Goal: Information Seeking & Learning: Learn about a topic

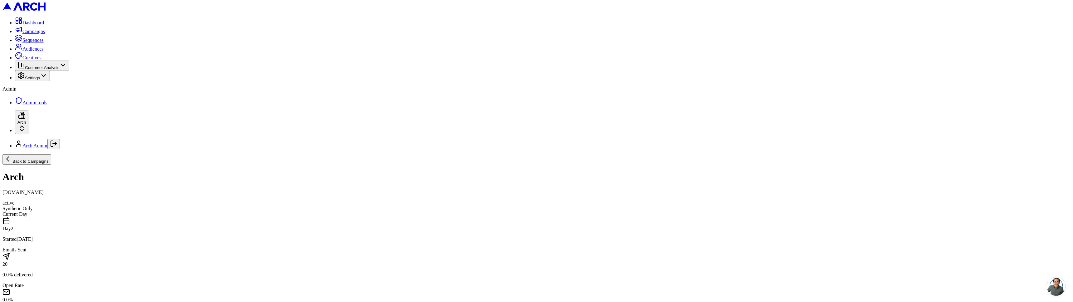
click at [51, 154] on button "Back to Campaigns" at bounding box center [26, 159] width 49 height 10
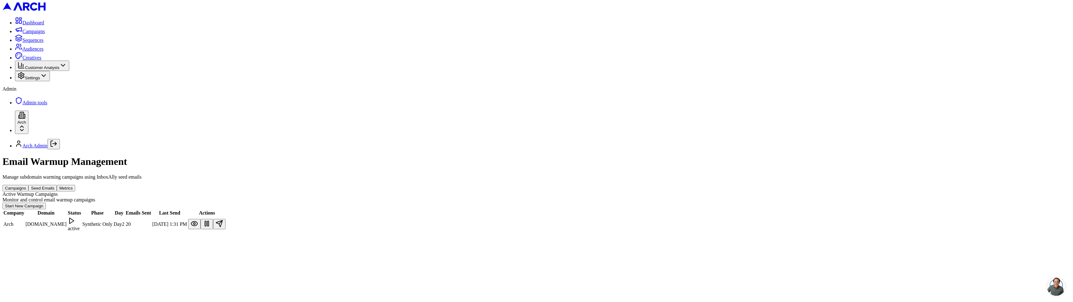
click at [57, 185] on button "Seed Emails" at bounding box center [42, 188] width 28 height 7
click at [28, 185] on button "Campaigns" at bounding box center [15, 188] width 26 height 7
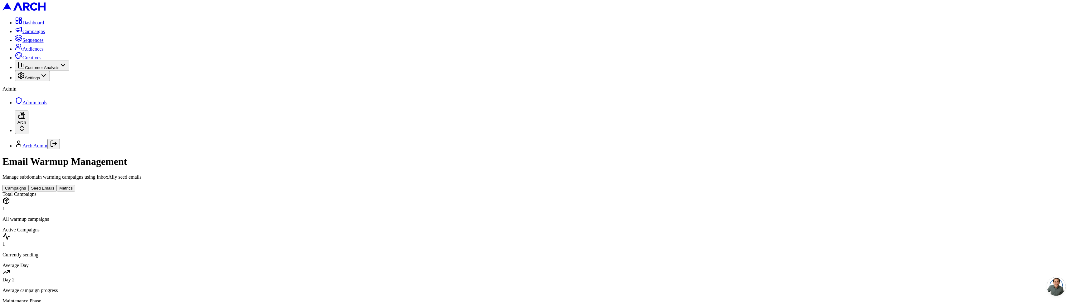
click at [75, 185] on button "Metrics" at bounding box center [66, 188] width 18 height 7
click at [57, 185] on button "Seed Emails" at bounding box center [42, 188] width 28 height 7
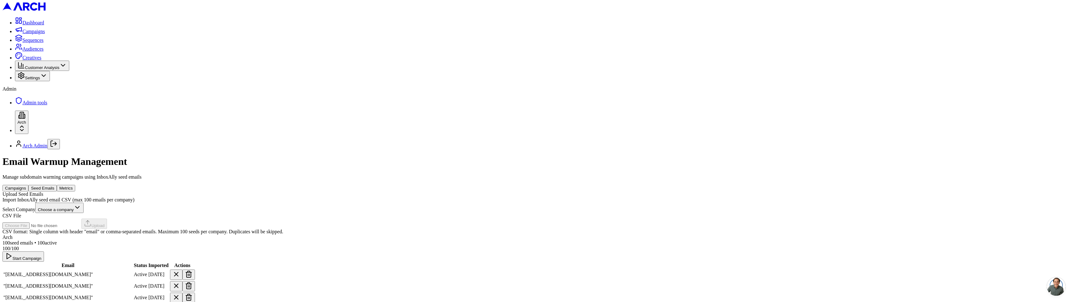
click at [28, 185] on button "Campaigns" at bounding box center [15, 188] width 26 height 7
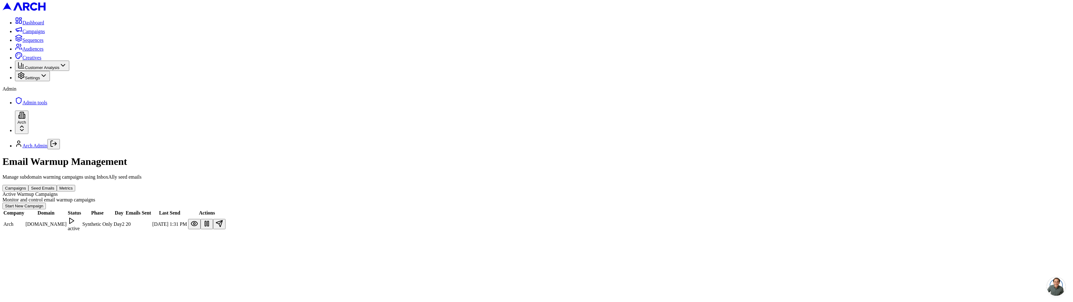
click at [284, 227] on div "Email Warmup Management Manage subdomain warming campaigns using InboxAlly seed…" at bounding box center [536, 194] width 1068 height 76
